Goal: Transaction & Acquisition: Register for event/course

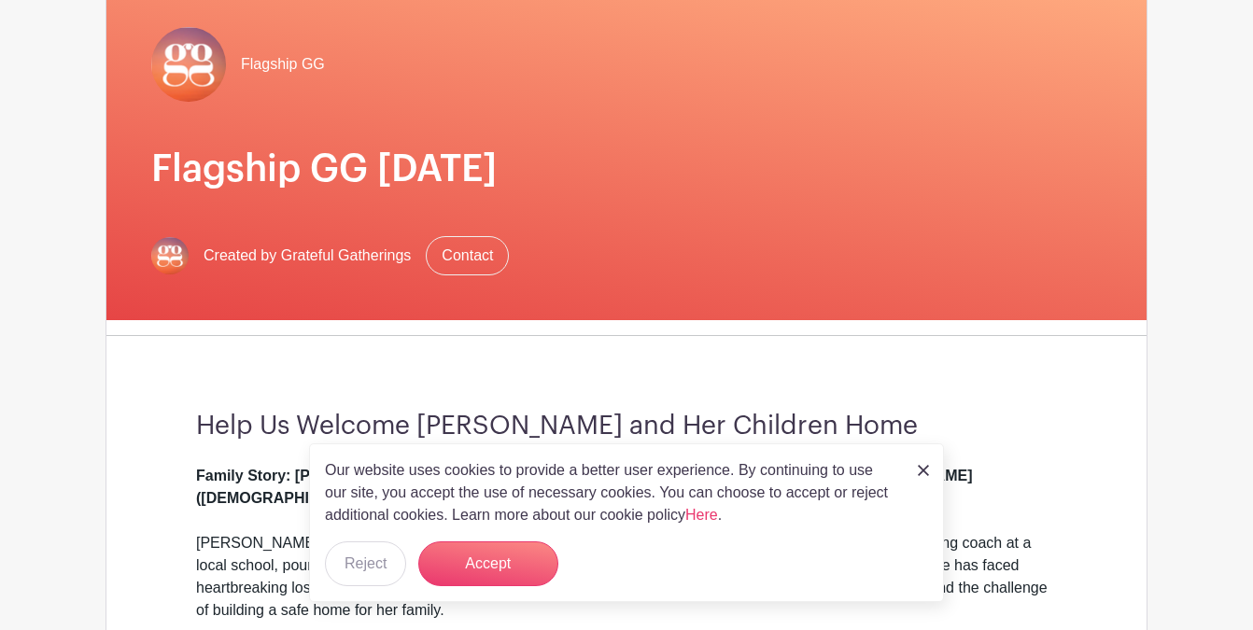
scroll to position [171, 0]
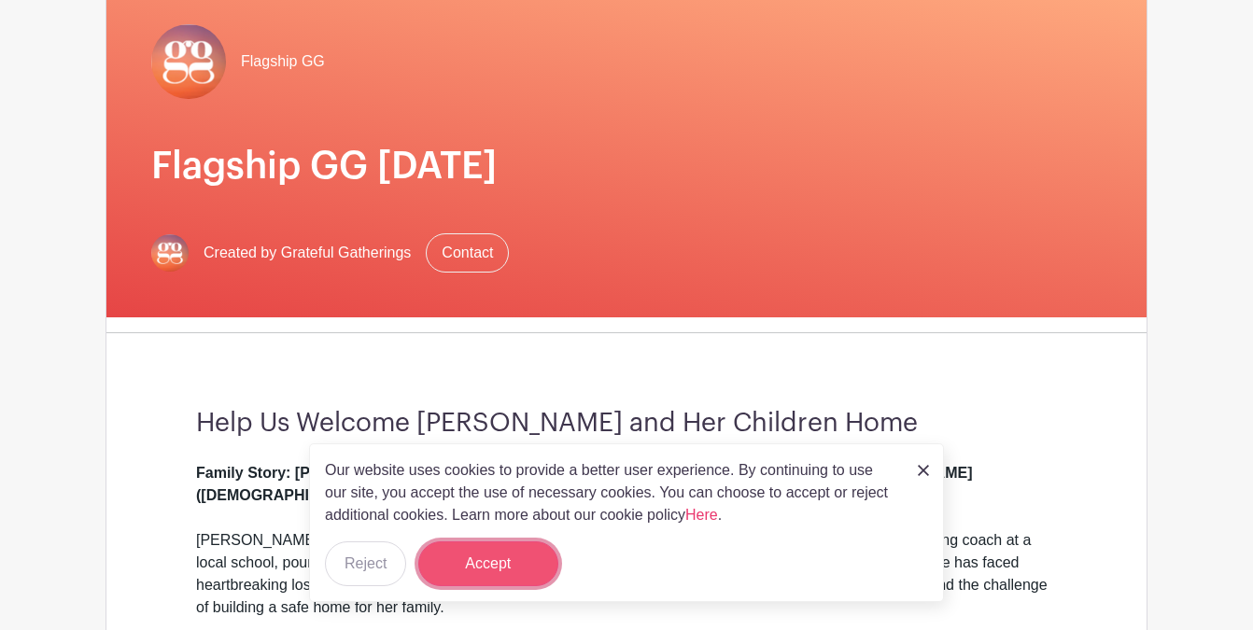
click at [488, 566] on button "Accept" at bounding box center [488, 563] width 140 height 45
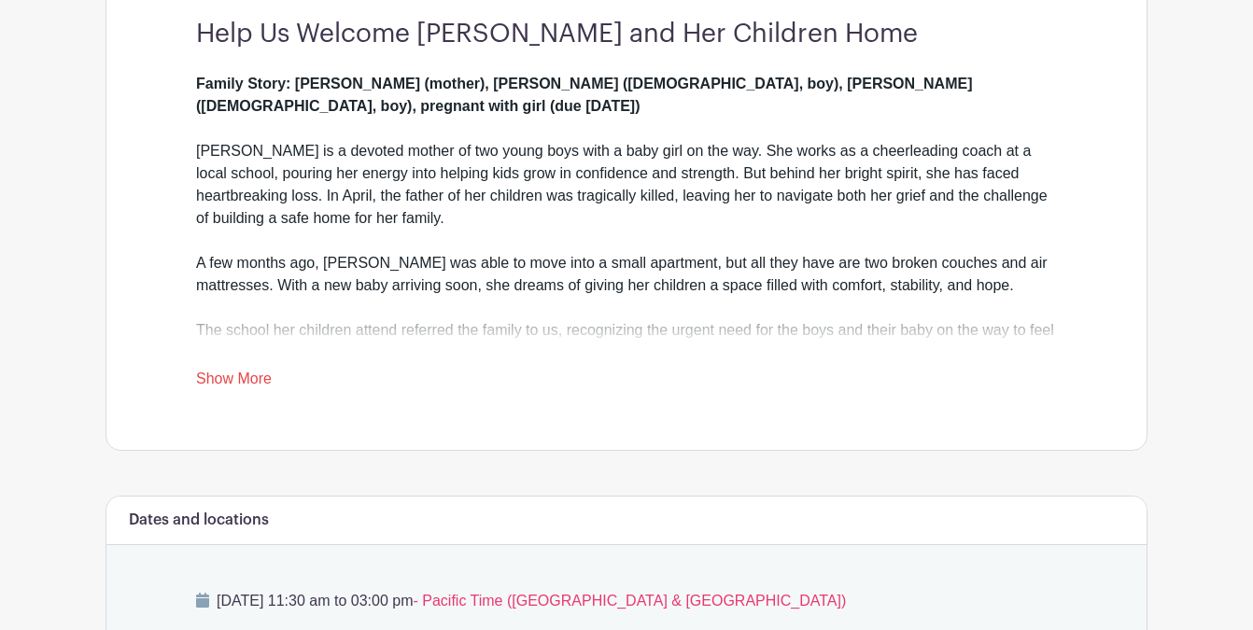
scroll to position [577, 0]
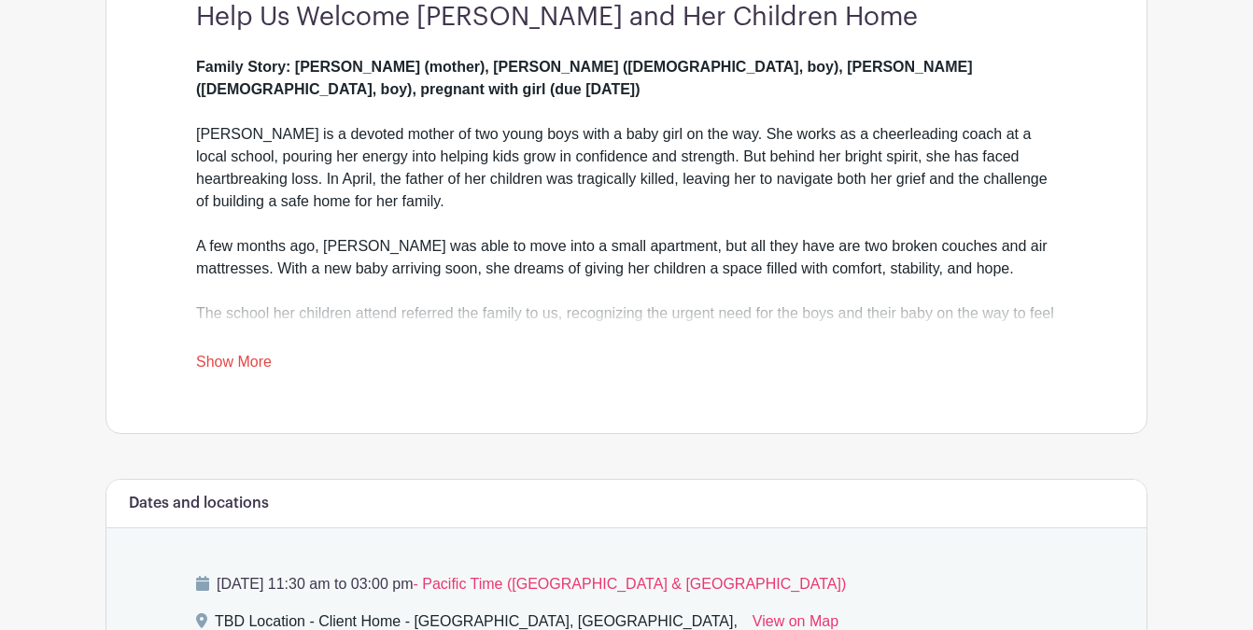
click at [226, 359] on link "Show More" at bounding box center [234, 365] width 76 height 23
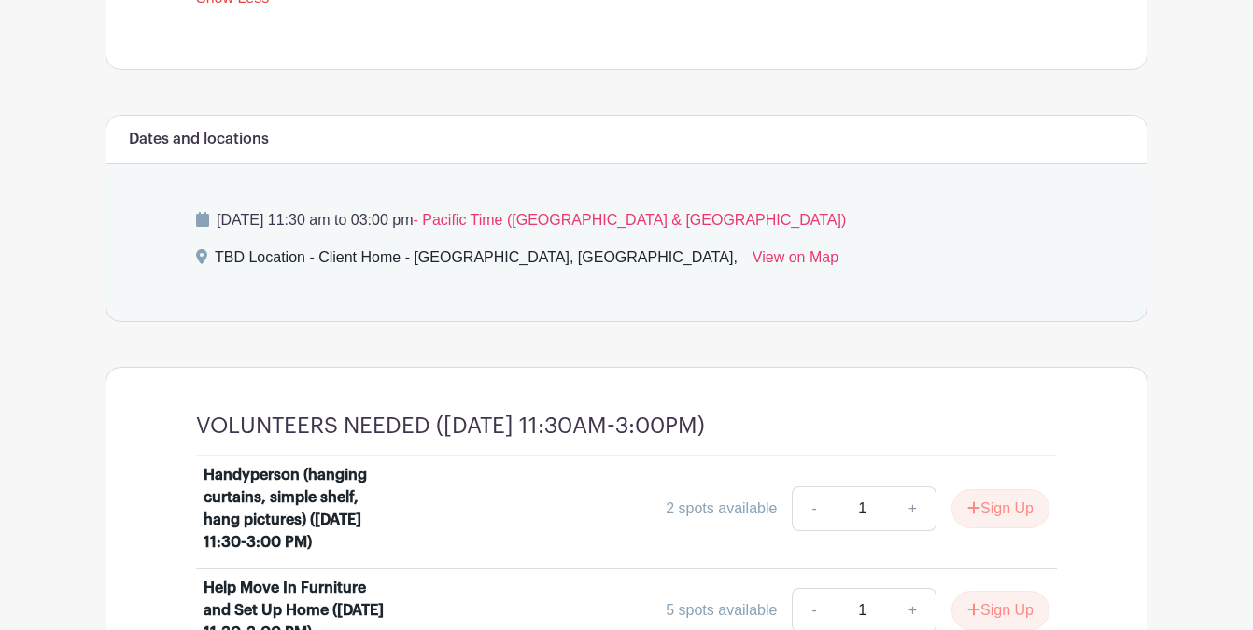
scroll to position [1244, 0]
click at [752, 246] on link "View on Map" at bounding box center [795, 261] width 86 height 30
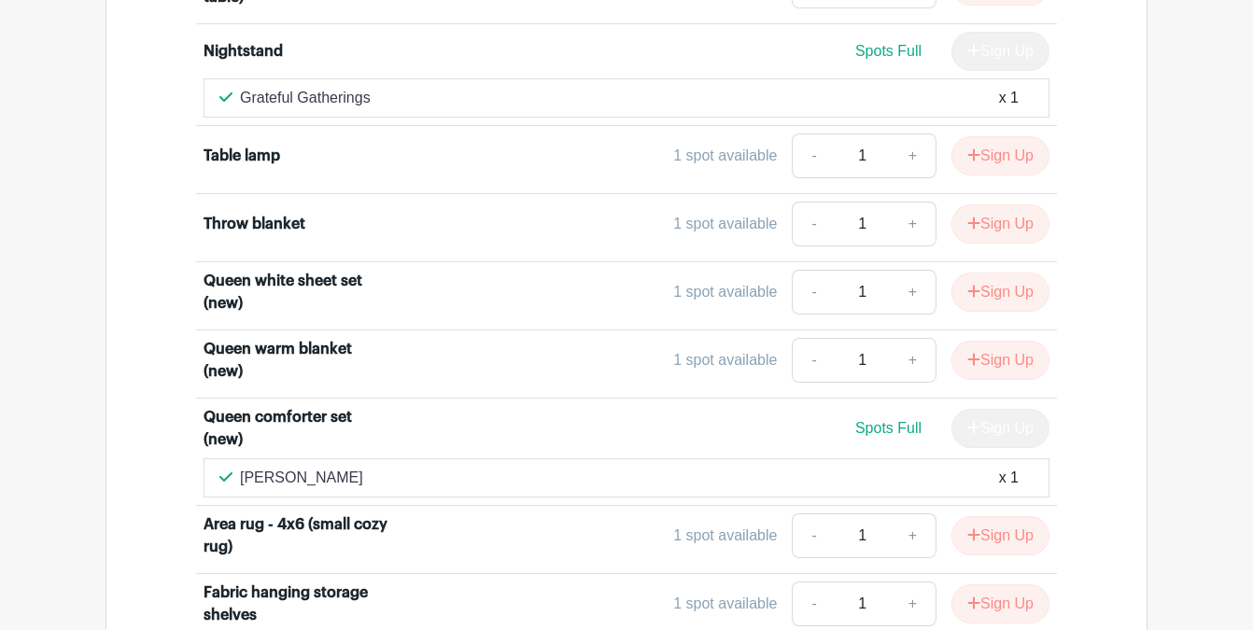
scroll to position [6026, 0]
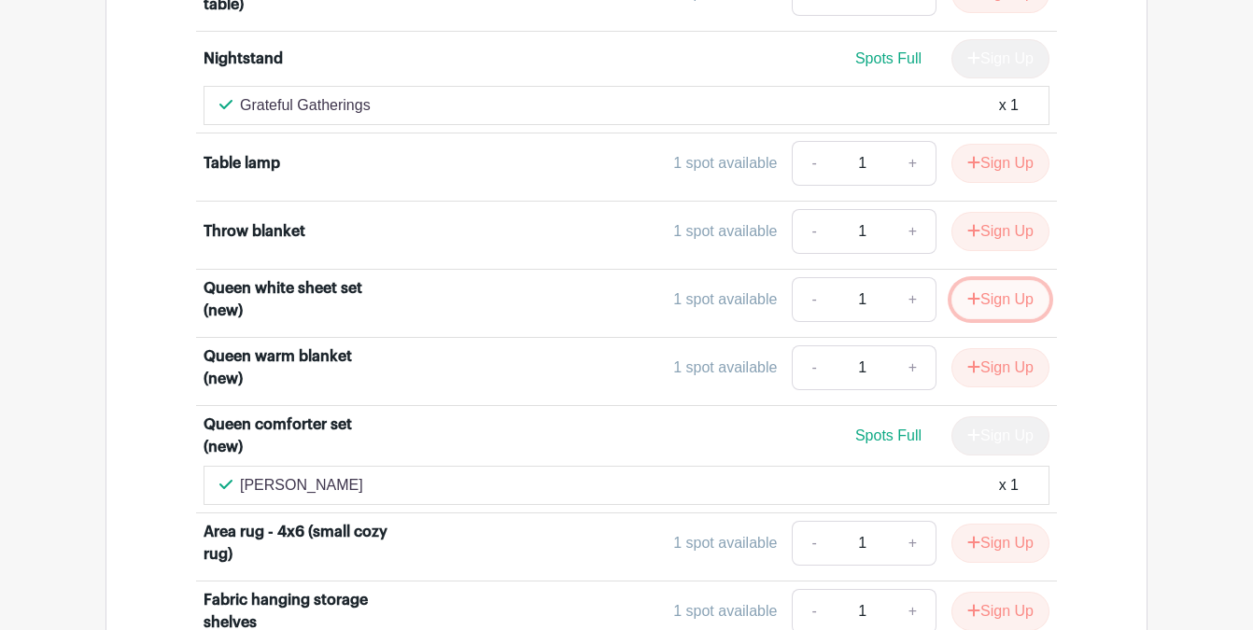
click at [998, 302] on button "Sign Up" at bounding box center [1000, 299] width 98 height 39
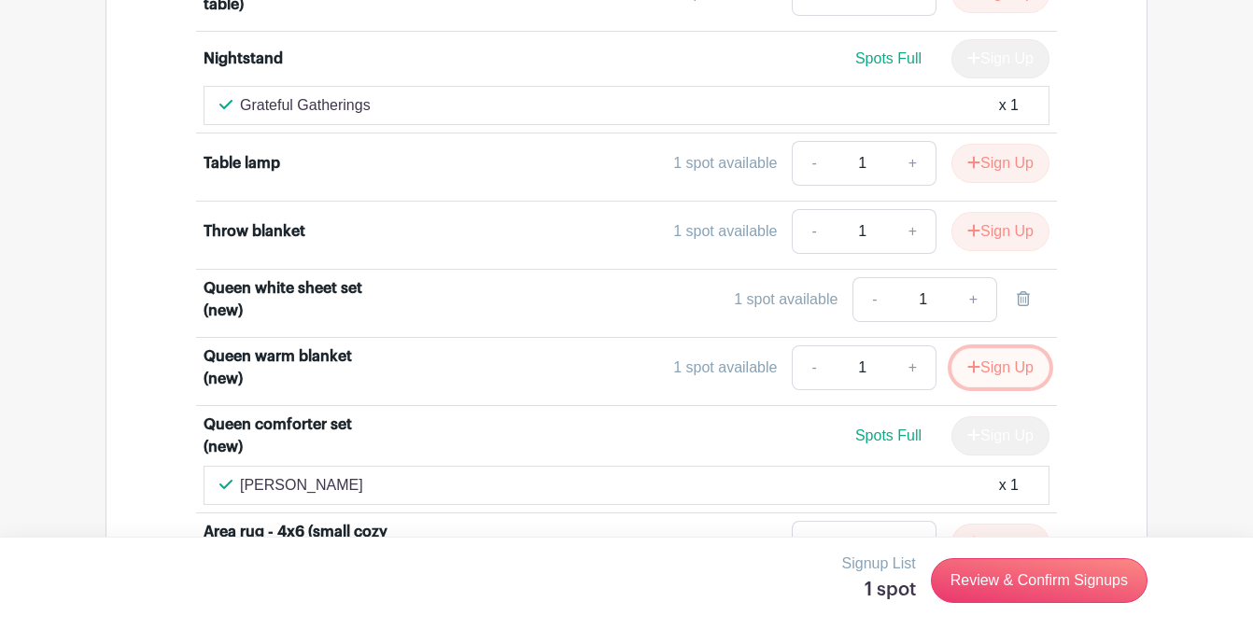
click at [992, 369] on button "Sign Up" at bounding box center [1000, 367] width 98 height 39
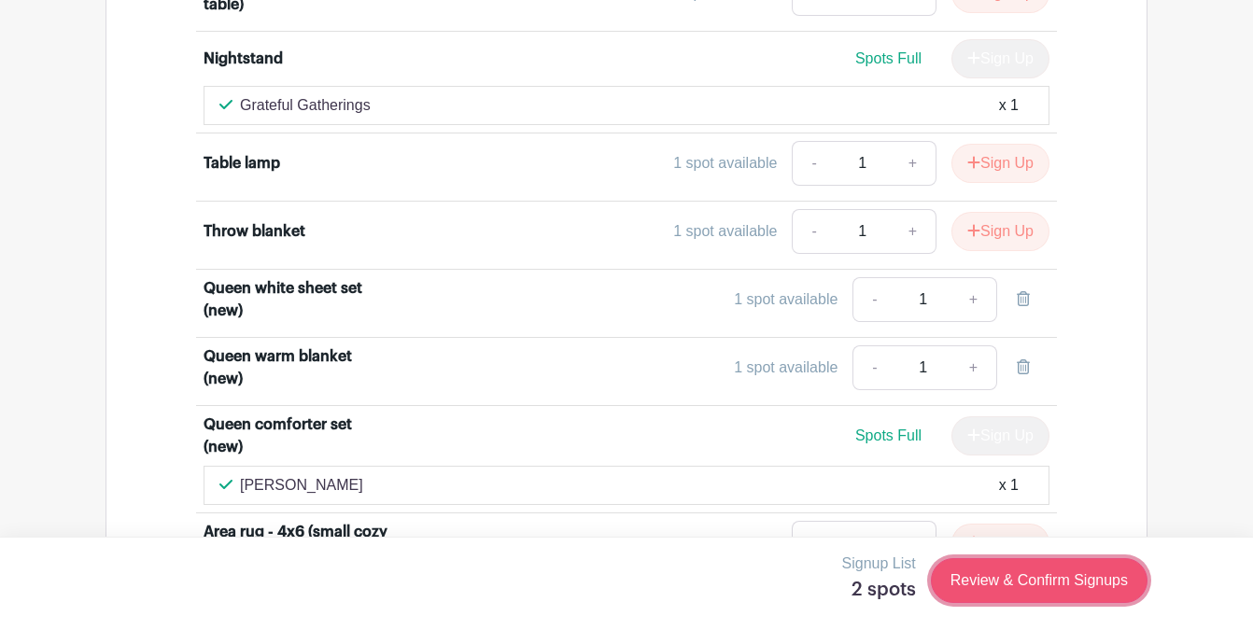
click at [1013, 576] on link "Review & Confirm Signups" at bounding box center [1039, 580] width 217 height 45
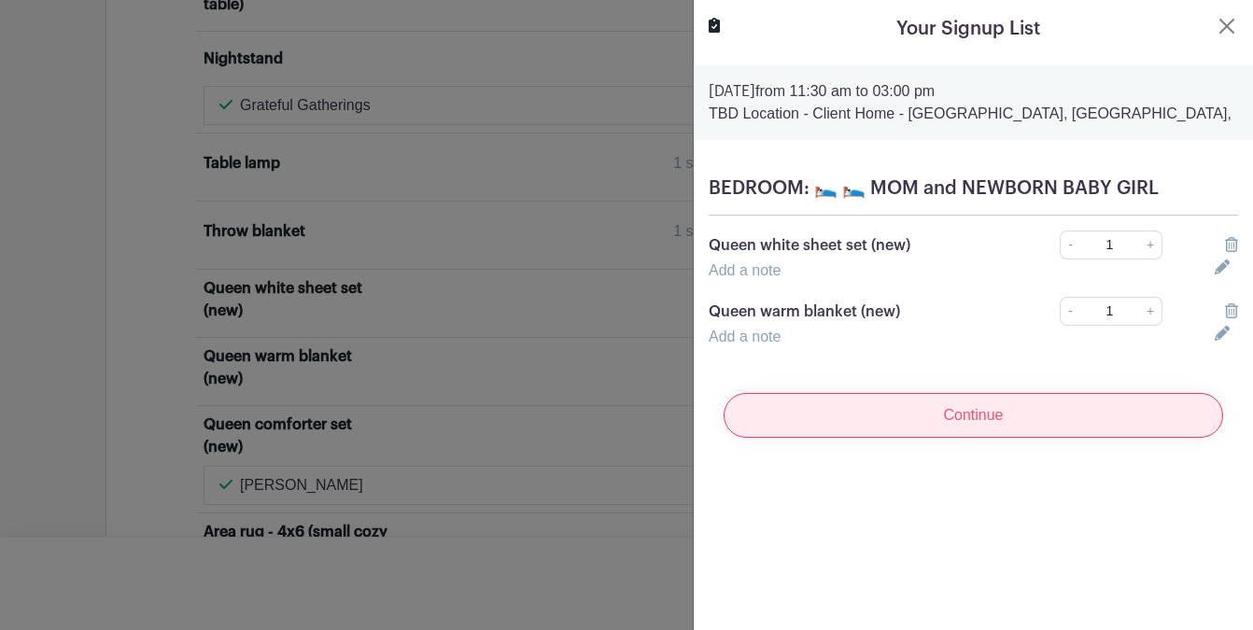
click at [958, 414] on input "Continue" at bounding box center [972, 415] width 499 height 45
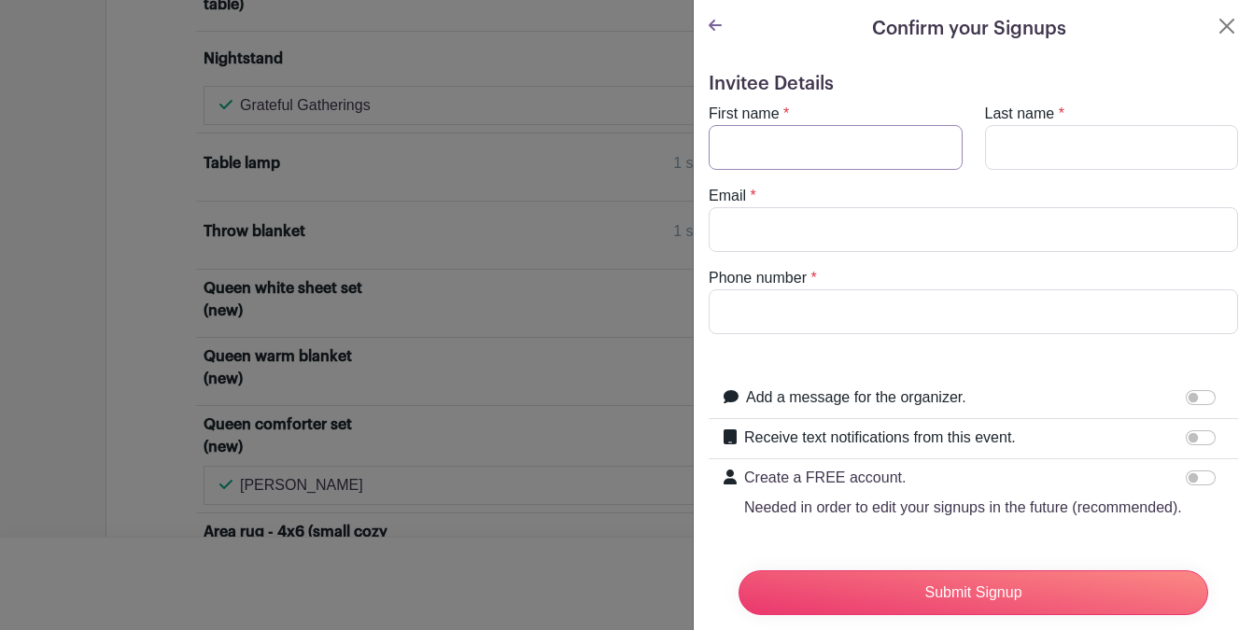
click at [806, 160] on input "First name" at bounding box center [836, 147] width 254 height 45
type input "[PERSON_NAME]"
type input "Goodshaw"
click at [734, 232] on input "Email" at bounding box center [973, 229] width 529 height 45
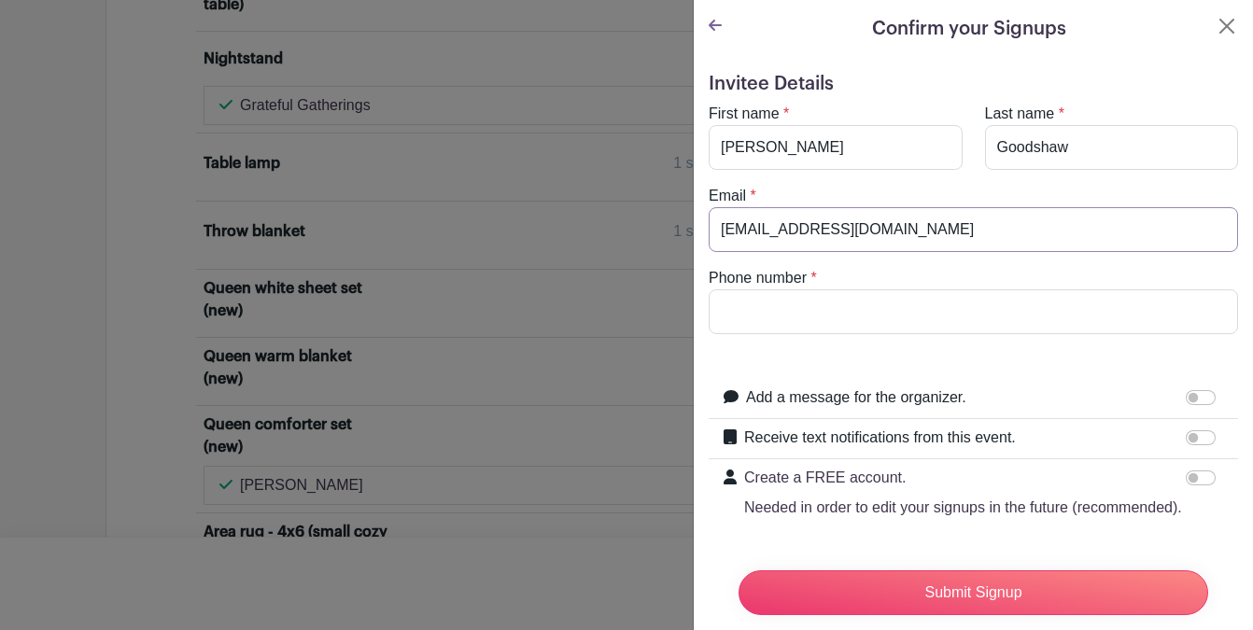
type input "[EMAIL_ADDRESS][DOMAIN_NAME]"
click at [738, 304] on input "Phone number" at bounding box center [973, 311] width 529 height 45
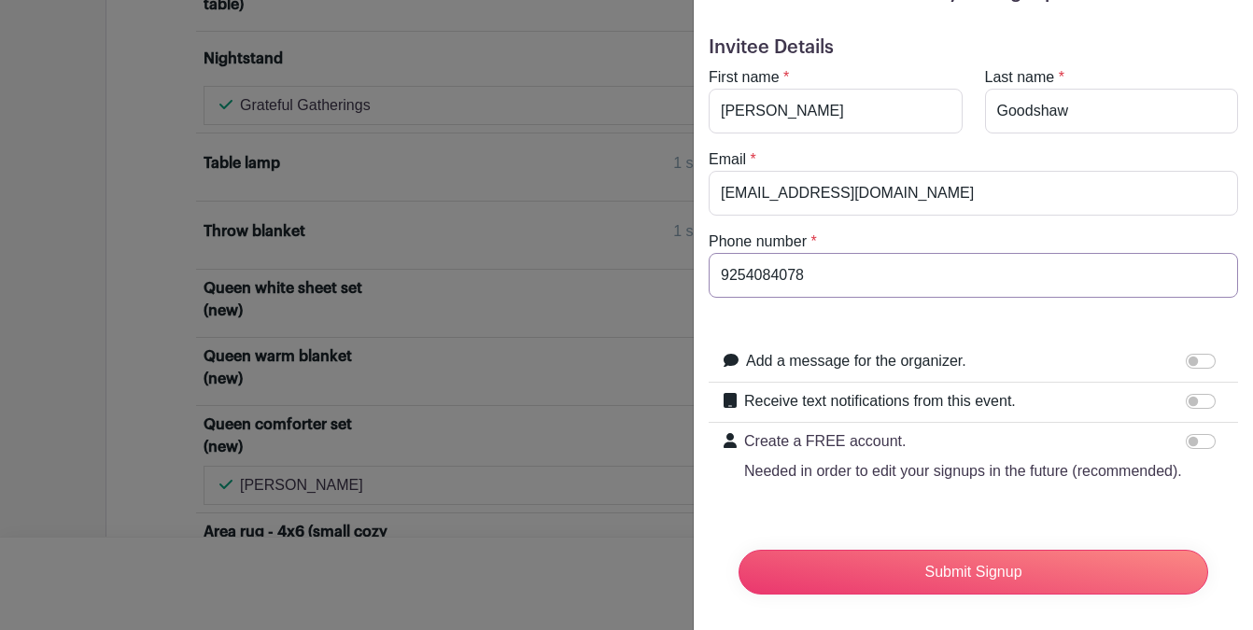
scroll to position [46, 0]
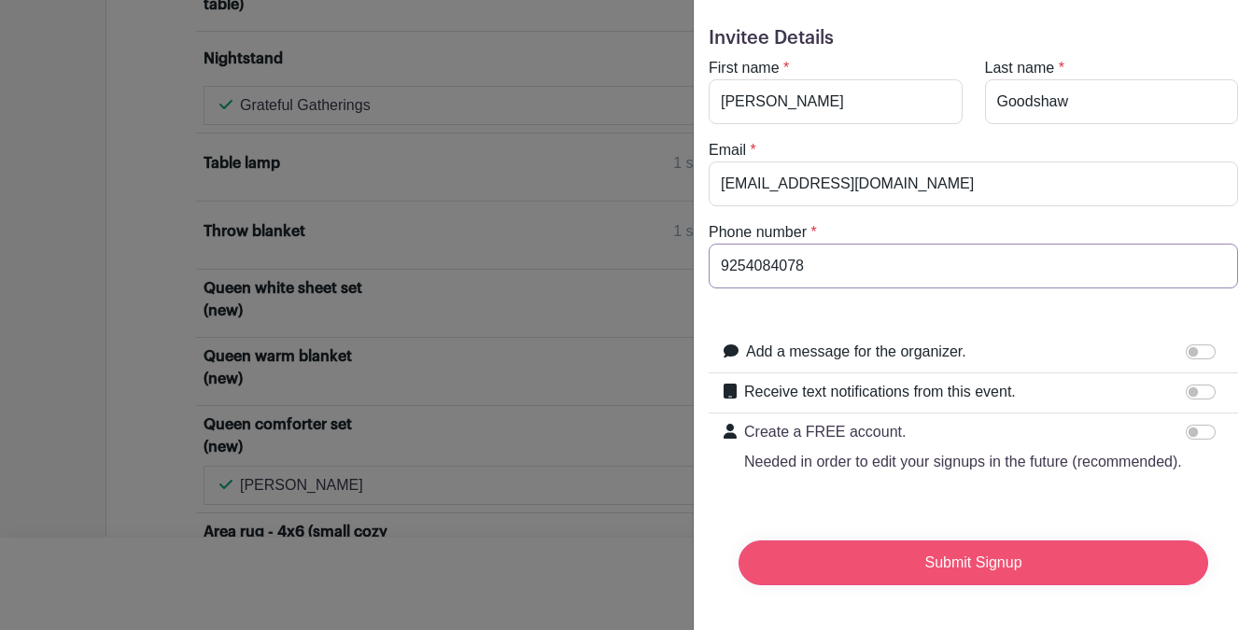
type input "9254084078"
click at [990, 568] on input "Submit Signup" at bounding box center [973, 562] width 470 height 45
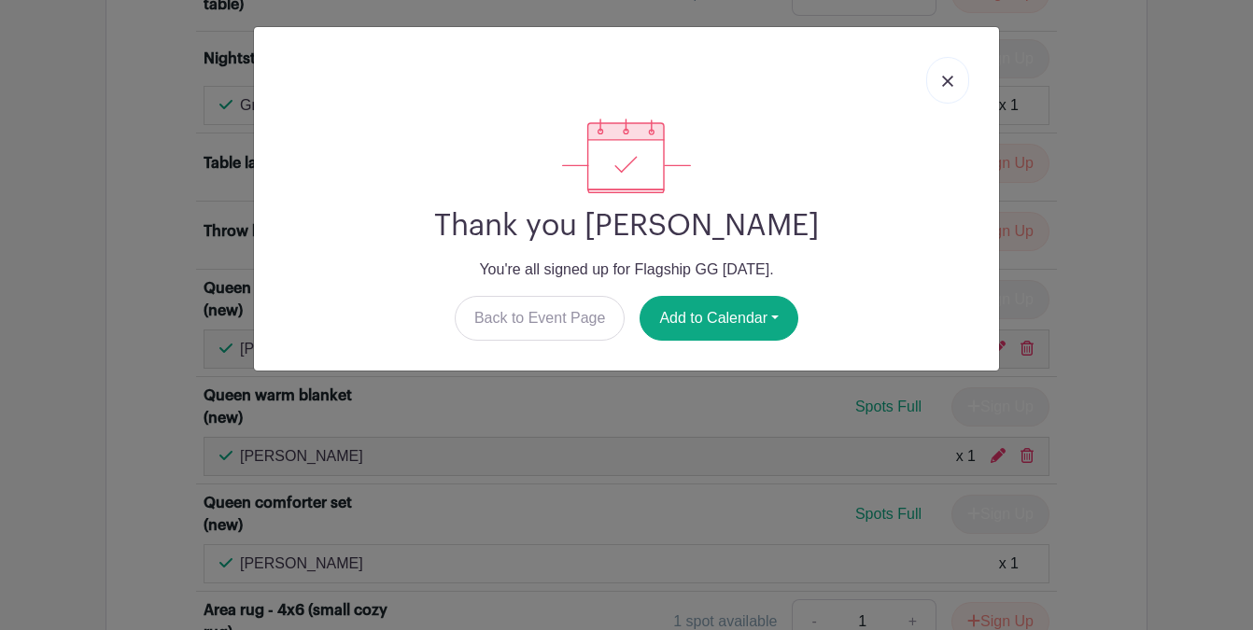
click at [948, 74] on link at bounding box center [947, 80] width 43 height 47
